Goal: Navigation & Orientation: Find specific page/section

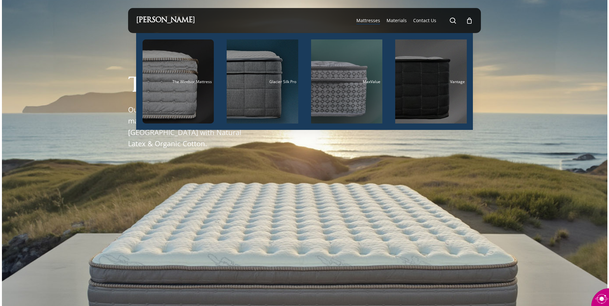
click at [357, 20] on li "Mattresses The Windsor Mattress Glacier Silk Pro MaxValue Vantage" at bounding box center [368, 20] width 30 height 25
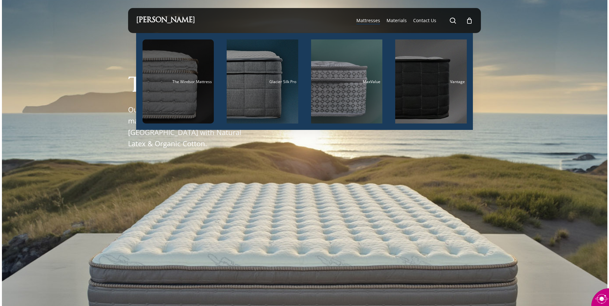
click at [194, 92] on div "Main Menu" at bounding box center [179, 82] width 72 height 84
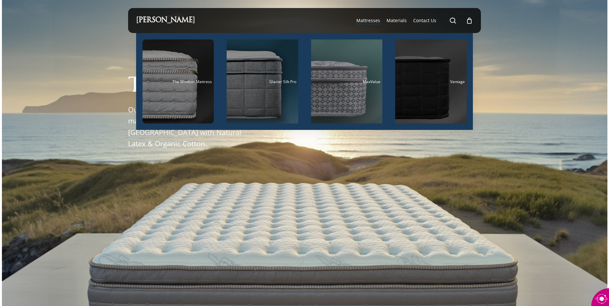
click at [439, 81] on div "Vantage" at bounding box center [431, 82] width 68 height 4
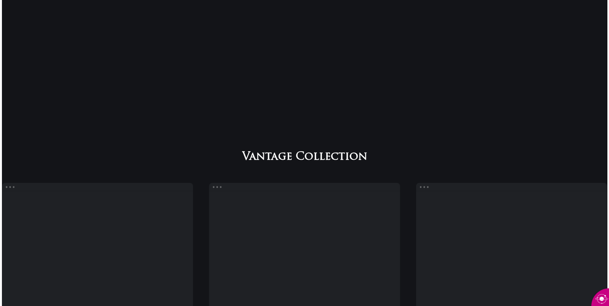
scroll to position [411, 0]
